Goal: Register for event/course

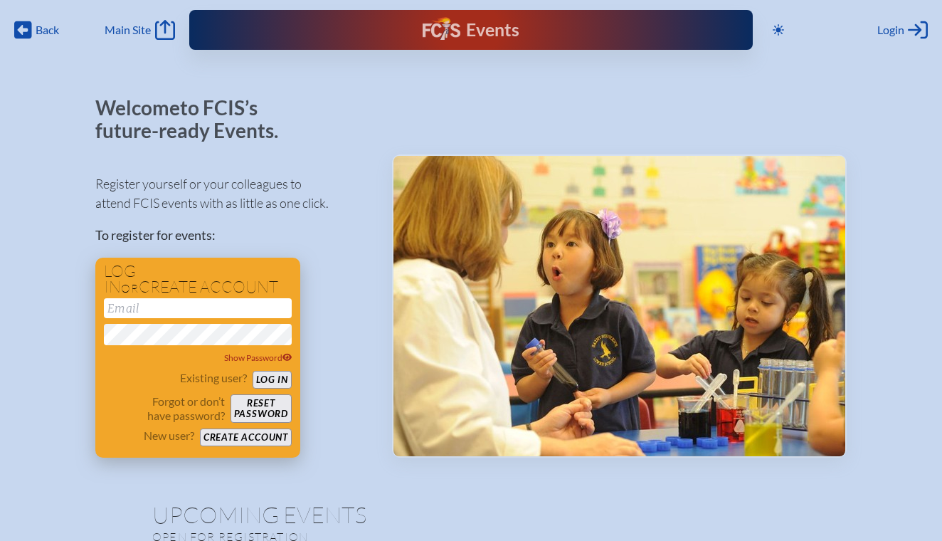
click at [137, 303] on input "email" at bounding box center [198, 308] width 188 height 20
type input "[EMAIL_ADDRESS][DOMAIN_NAME]"
click at [275, 377] on button "Log in" at bounding box center [272, 380] width 39 height 18
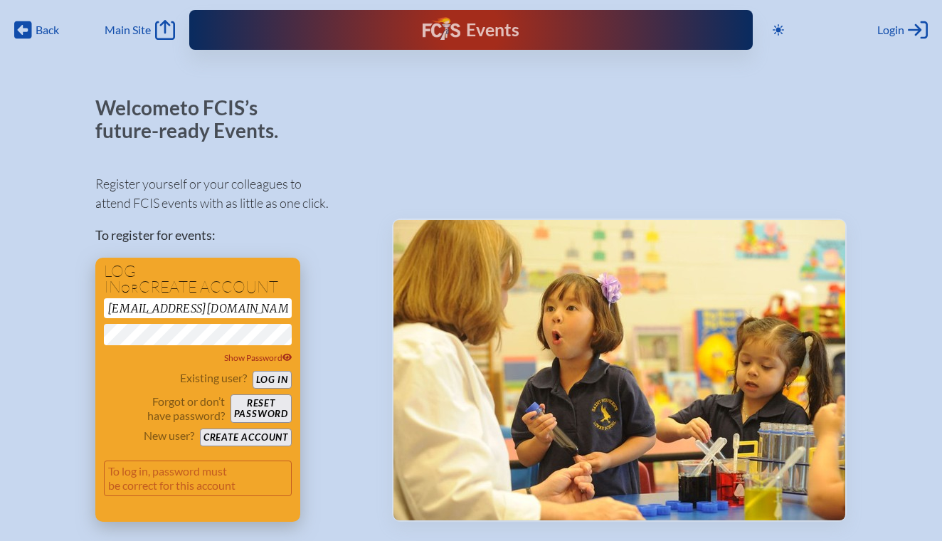
click at [275, 377] on button "Log in" at bounding box center [272, 380] width 39 height 18
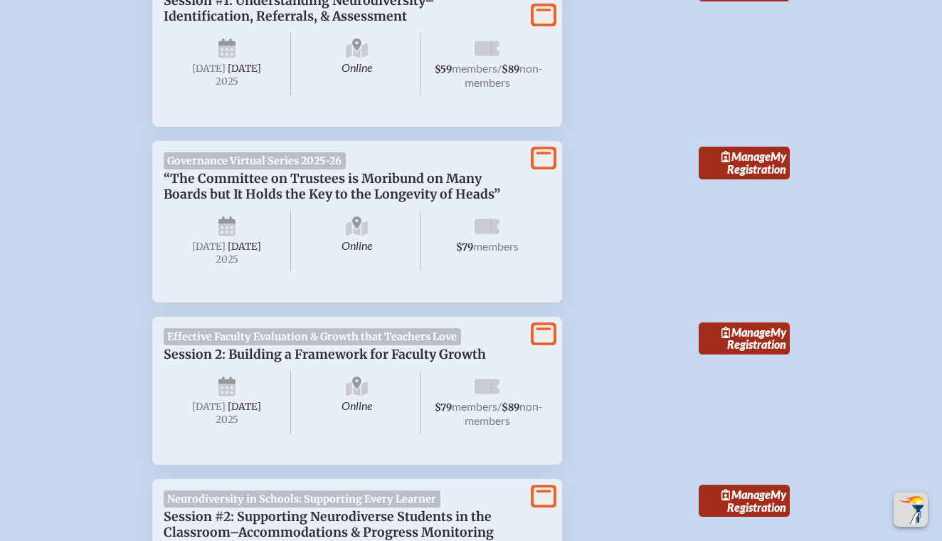
scroll to position [840, 0]
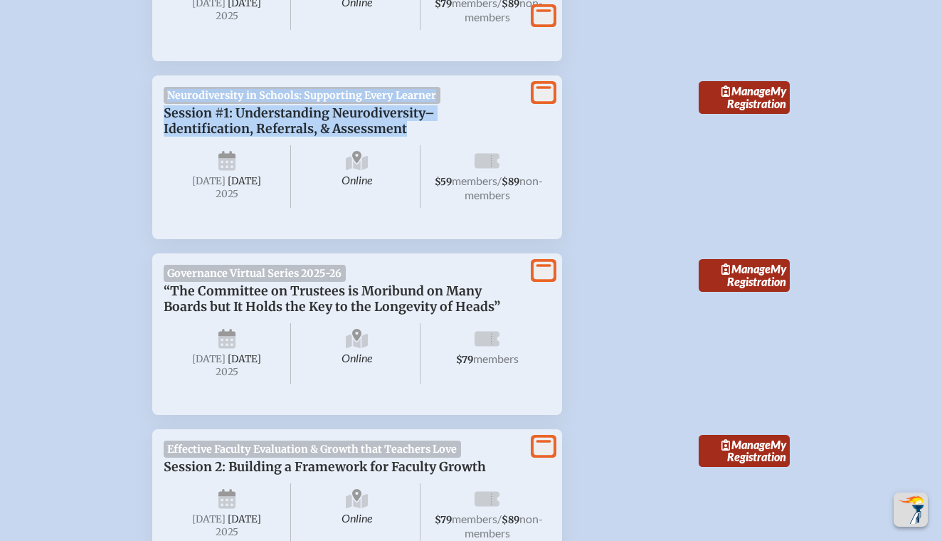
drag, startPoint x: 431, startPoint y: 120, endPoint x: 162, endPoint y: 93, distance: 270.3
click at [162, 93] on div "View More Neurodiversity in Schools: Supporting Every Learner Session #1: Under…" at bounding box center [357, 157] width 410 height 164
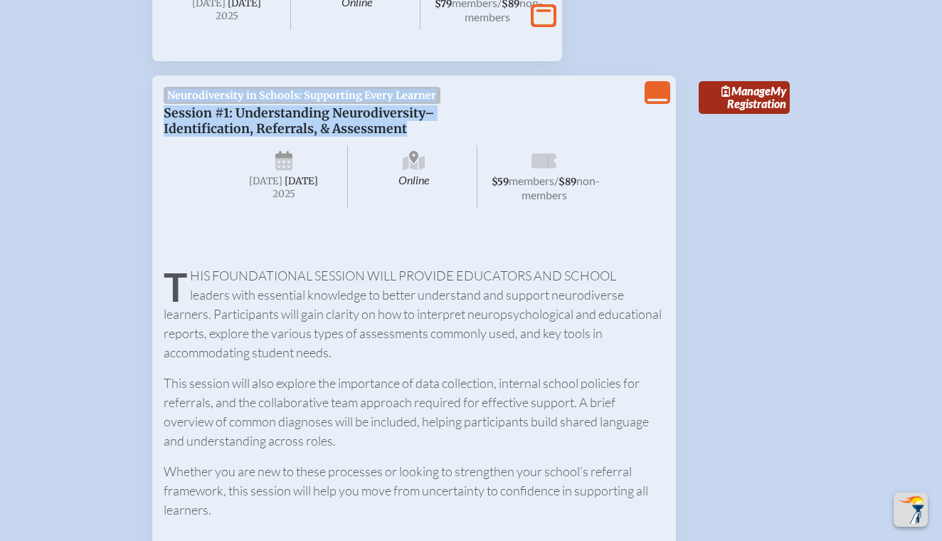
copy div "Neurodiversity in Schools: Supporting Every Learner Session #1: Understanding N…"
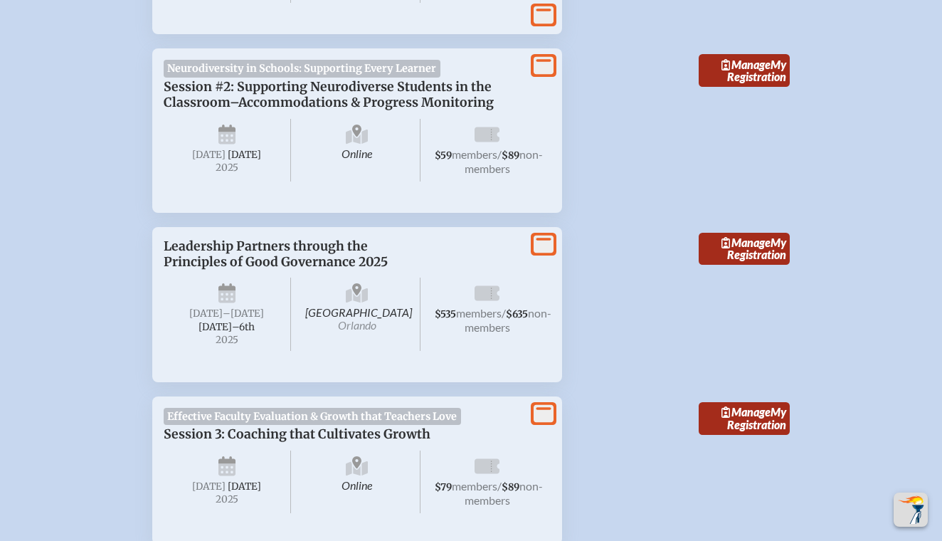
scroll to position [2058, 0]
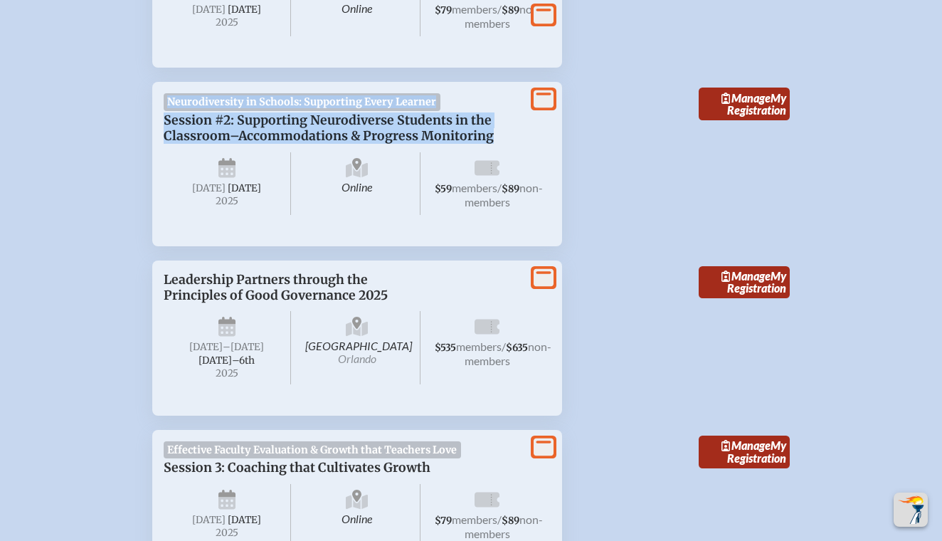
drag, startPoint x: 498, startPoint y: 149, endPoint x: 176, endPoint y: 109, distance: 324.2
click at [176, 109] on div "View More Neurodiversity in Schools: Supporting Every Learner Session #2: Suppo…" at bounding box center [357, 164] width 410 height 164
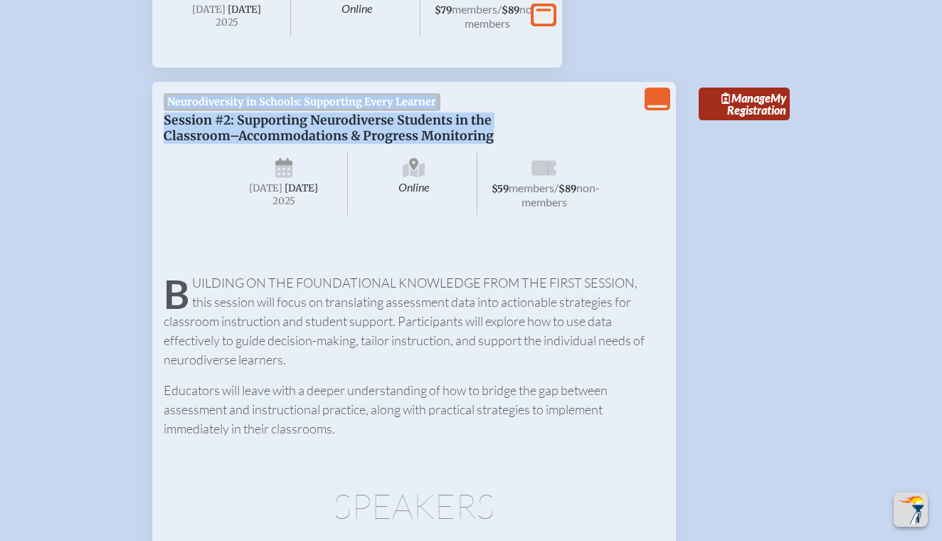
copy div "View More Neurodiversity in Schools: Supporting Every Learner Session #2: Suppo…"
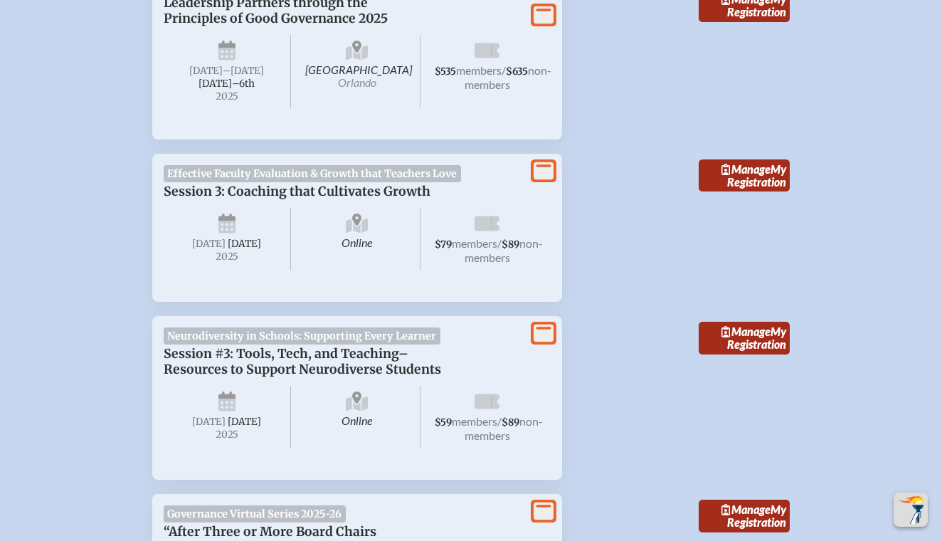
scroll to position [3033, 0]
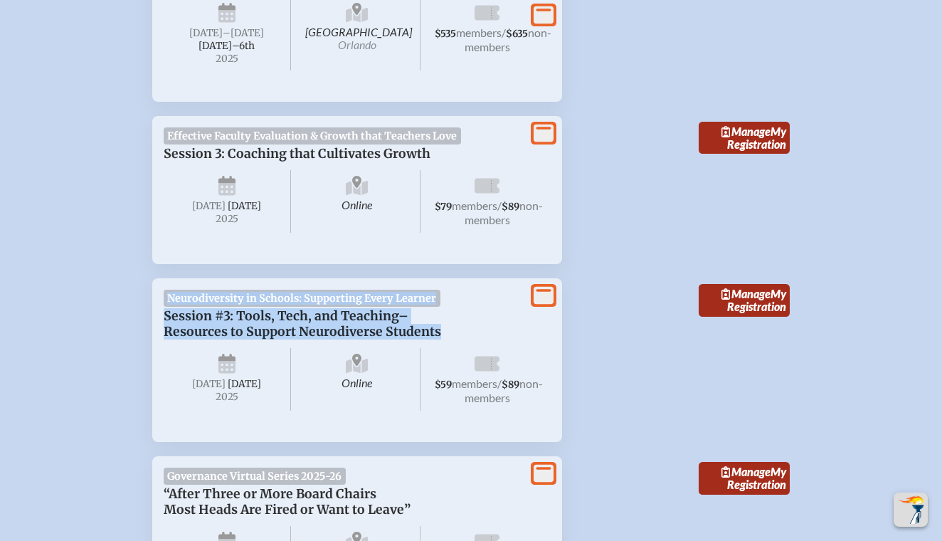
drag, startPoint x: 446, startPoint y: 338, endPoint x: 164, endPoint y: 313, distance: 283.6
click at [164, 313] on div "Neurodiversity in Schools: Supporting Every Learner Session #3: Tools, Tech, an…" at bounding box center [357, 360] width 387 height 141
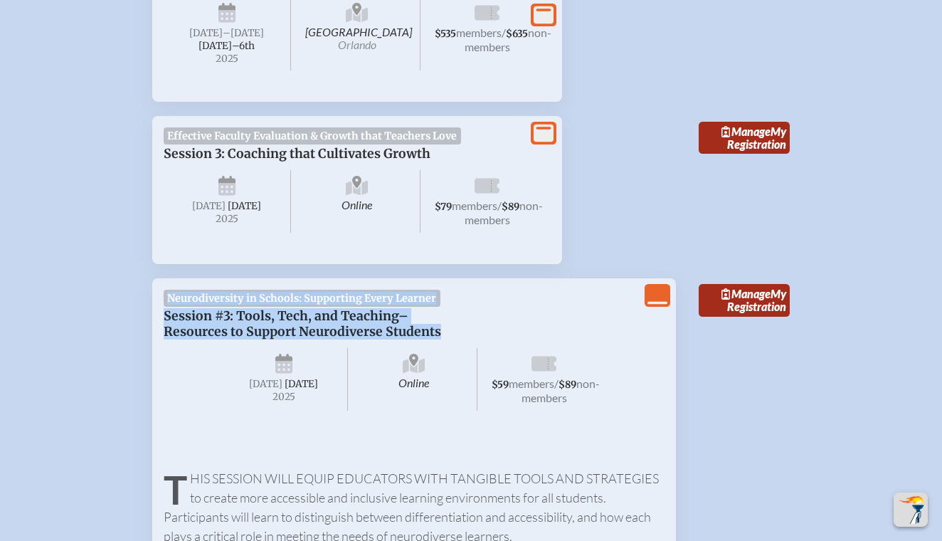
copy div "Neurodiversity in Schools: Supporting Every Learner Session #3: Tools, Tech, an…"
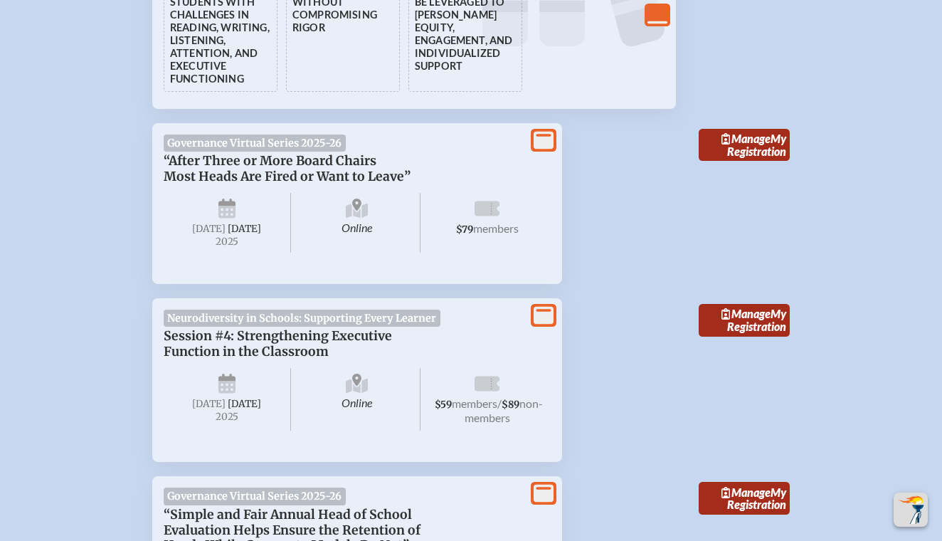
scroll to position [4017, 0]
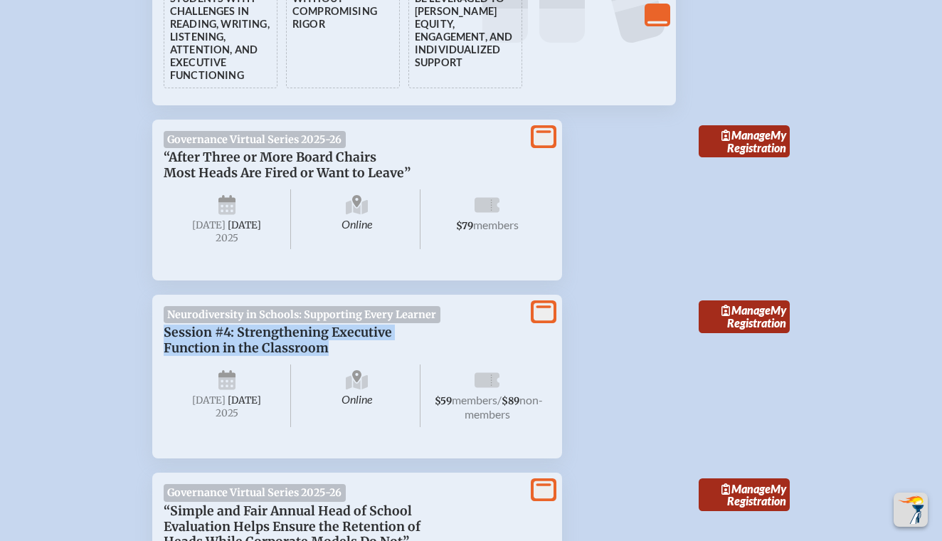
drag, startPoint x: 347, startPoint y: 360, endPoint x: 159, endPoint y: 338, distance: 189.8
click at [159, 338] on div "View More Neurodiversity in Schools: Supporting Every Learner Session #4: Stren…" at bounding box center [357, 377] width 410 height 164
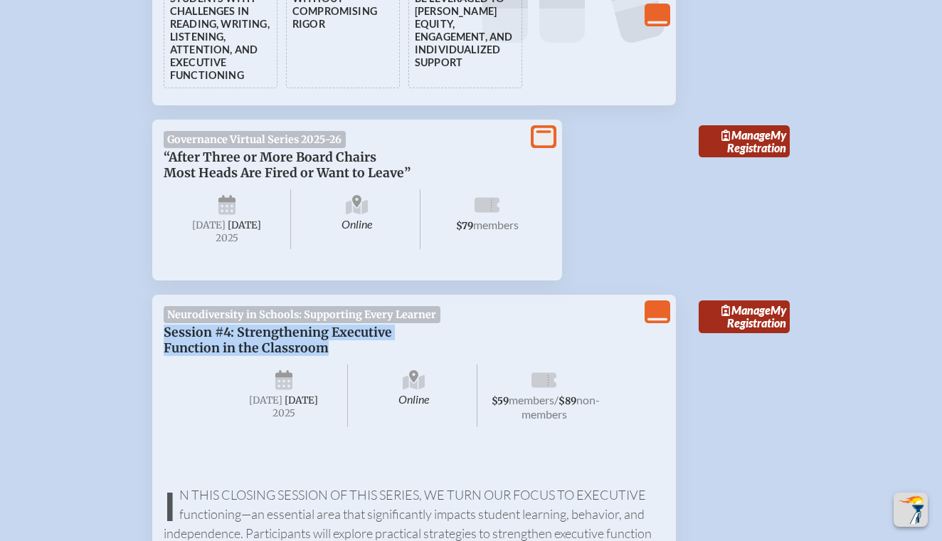
copy span "Session #4: Strengthening Executive Function in the Classroom"
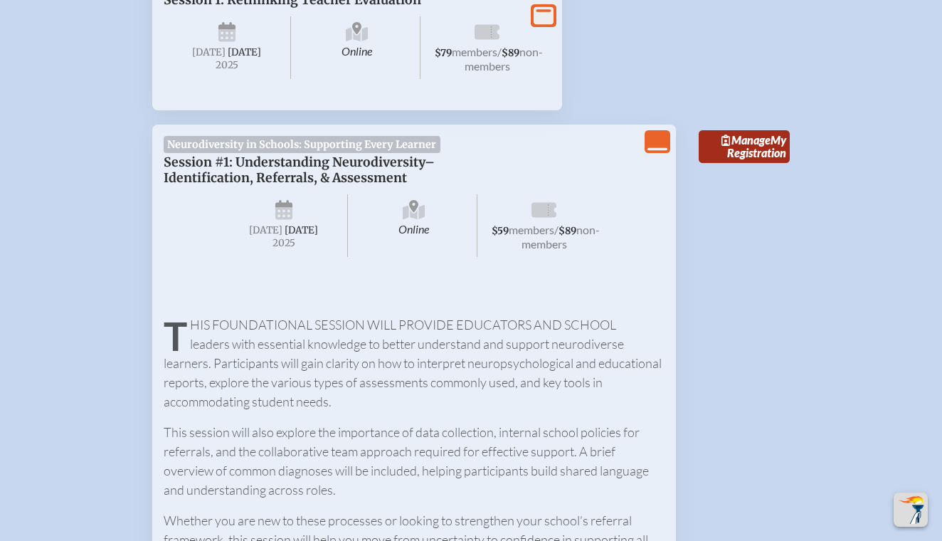
scroll to position [791, 0]
